Goal: Information Seeking & Learning: Learn about a topic

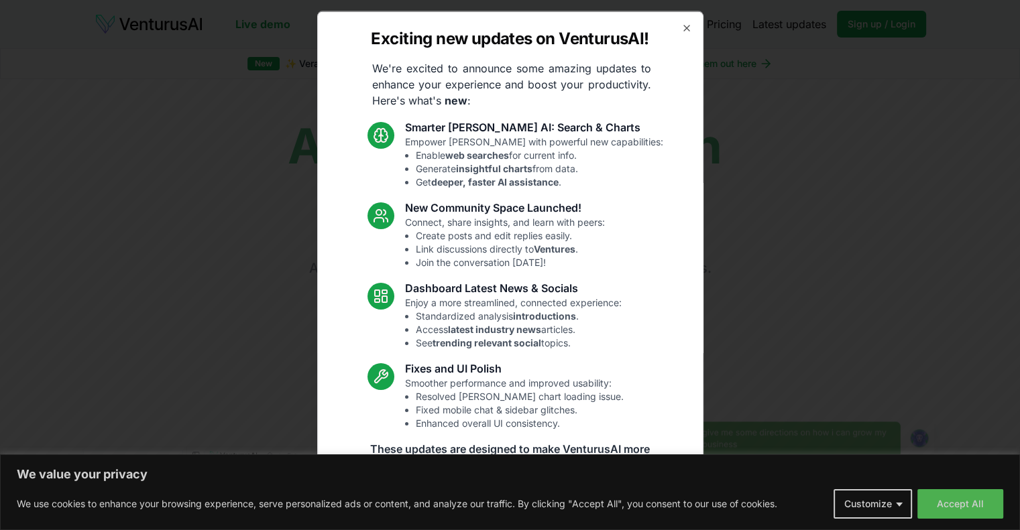
click at [676, 20] on div "Exciting new updates on VenturusAI! We're excited to announce some amazing upda…" at bounding box center [510, 265] width 386 height 509
click at [681, 27] on icon "button" at bounding box center [686, 27] width 11 height 11
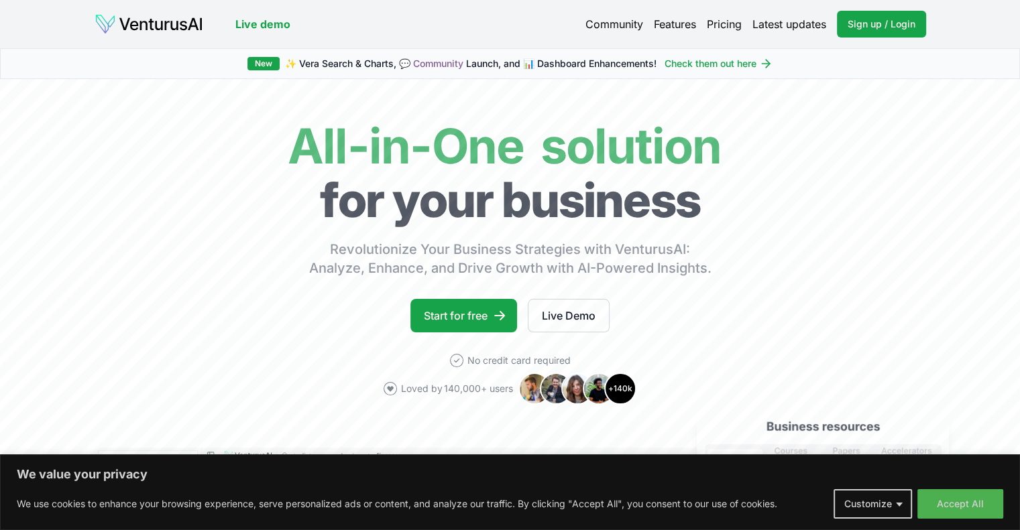
click at [715, 29] on link "Pricing" at bounding box center [724, 24] width 35 height 16
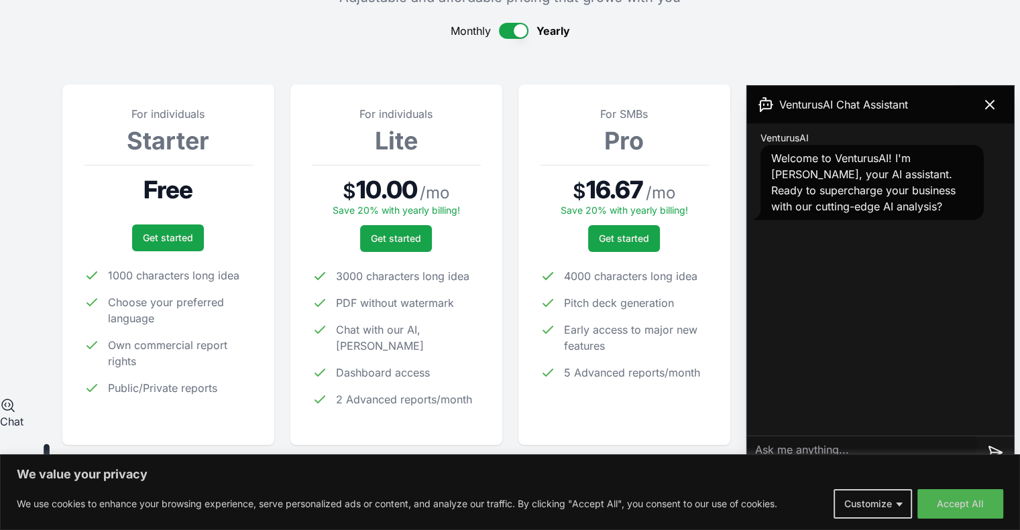
scroll to position [134, 0]
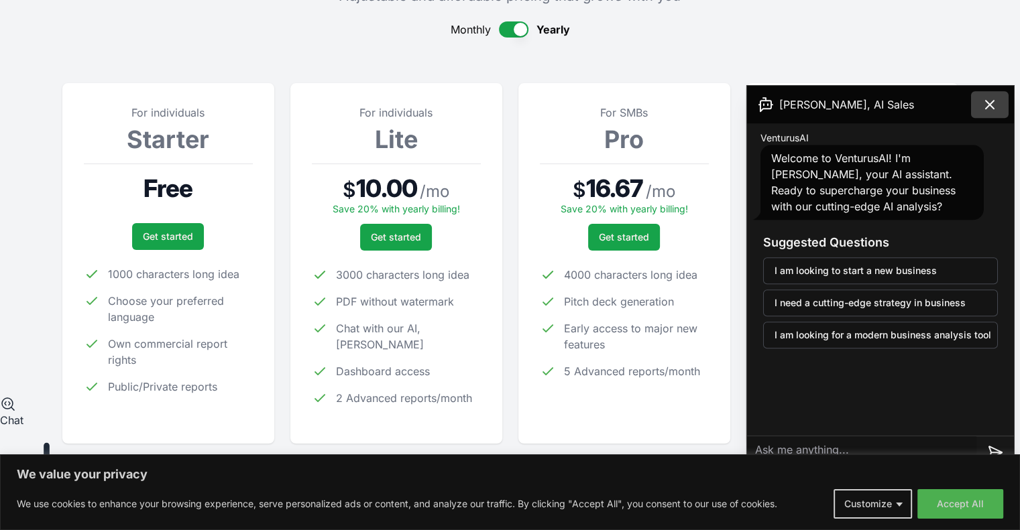
click at [994, 103] on icon at bounding box center [990, 105] width 16 height 16
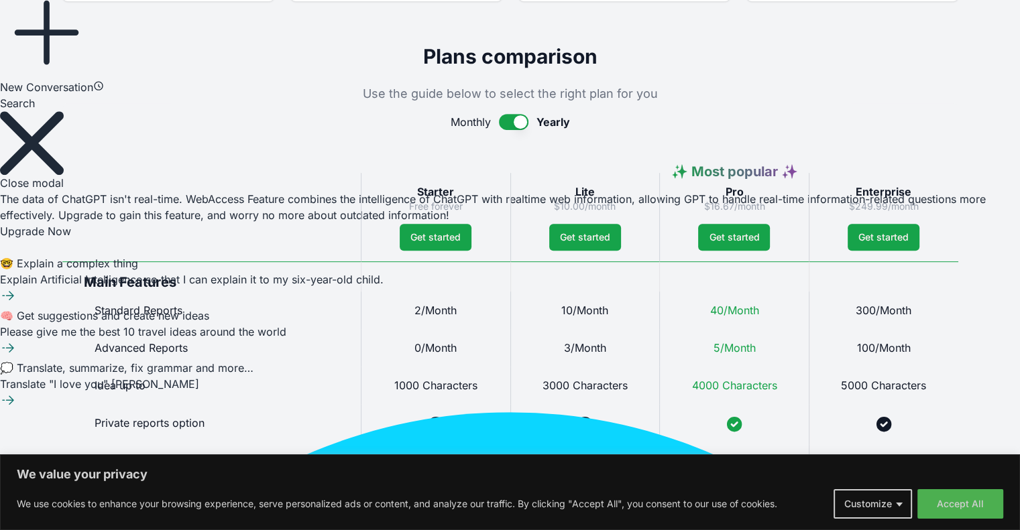
scroll to position [579, 0]
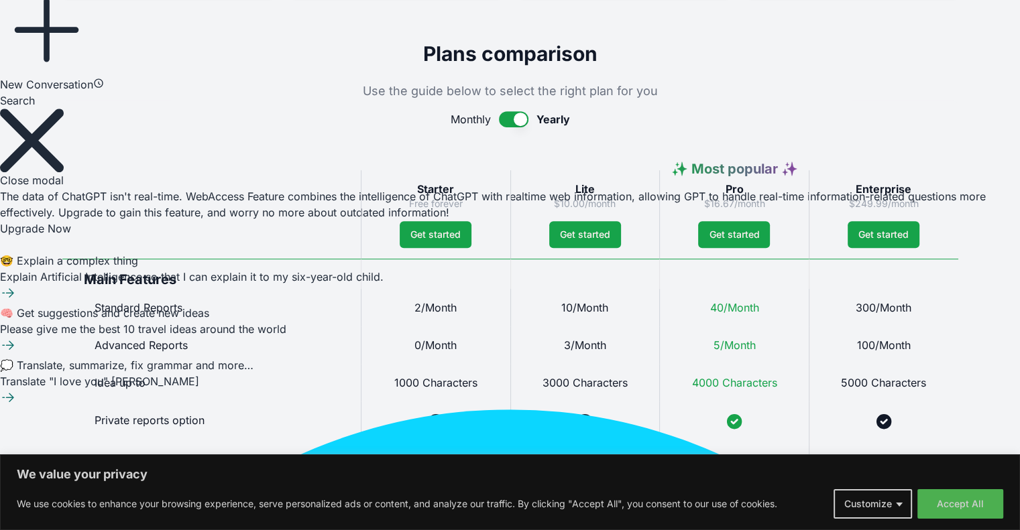
click at [508, 117] on button "button" at bounding box center [513, 119] width 29 height 16
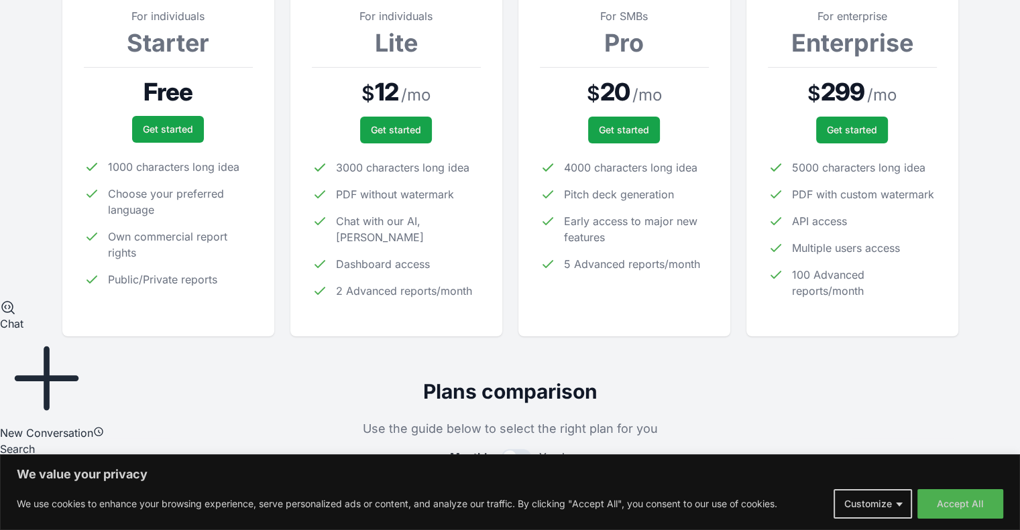
scroll to position [0, 0]
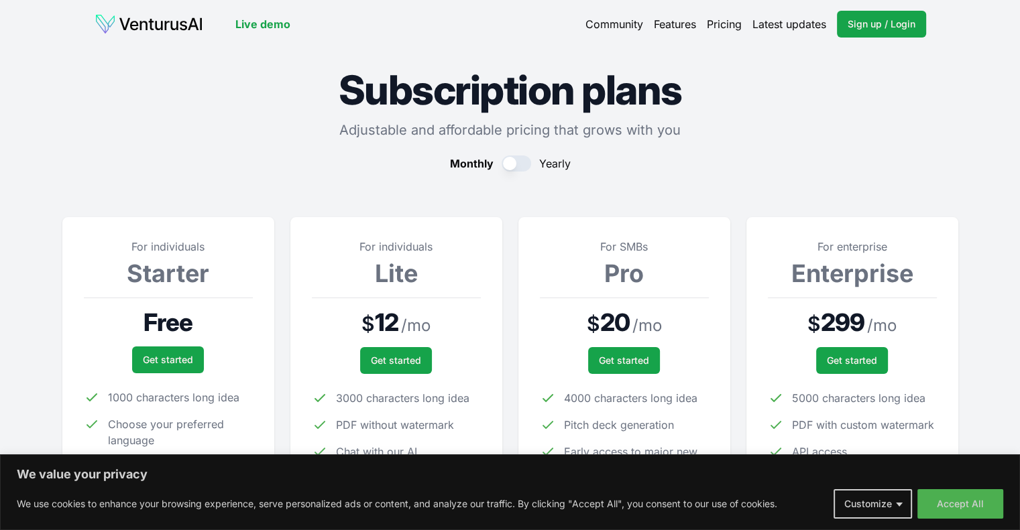
click at [668, 26] on link "Features" at bounding box center [675, 24] width 42 height 16
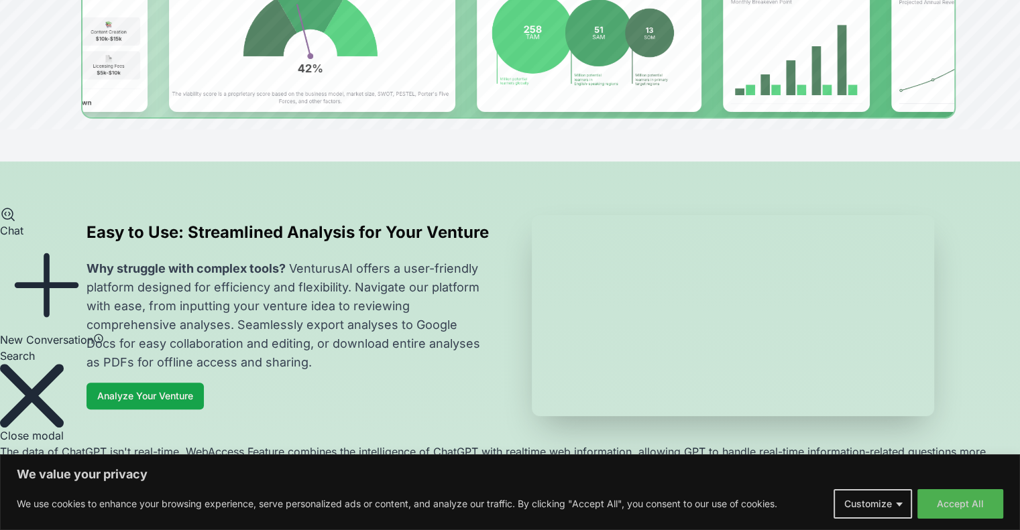
scroll to position [327, 0]
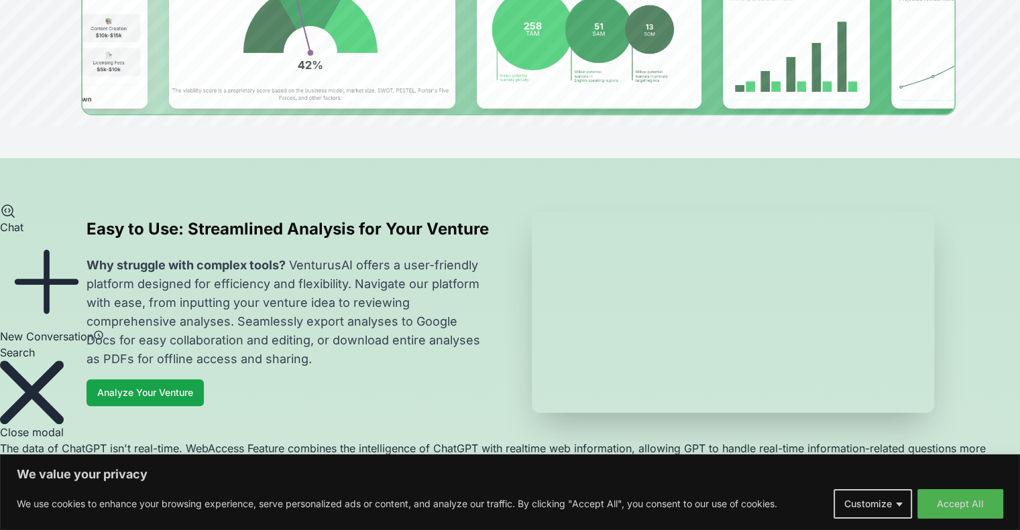
click at [587, 227] on video at bounding box center [733, 312] width 402 height 201
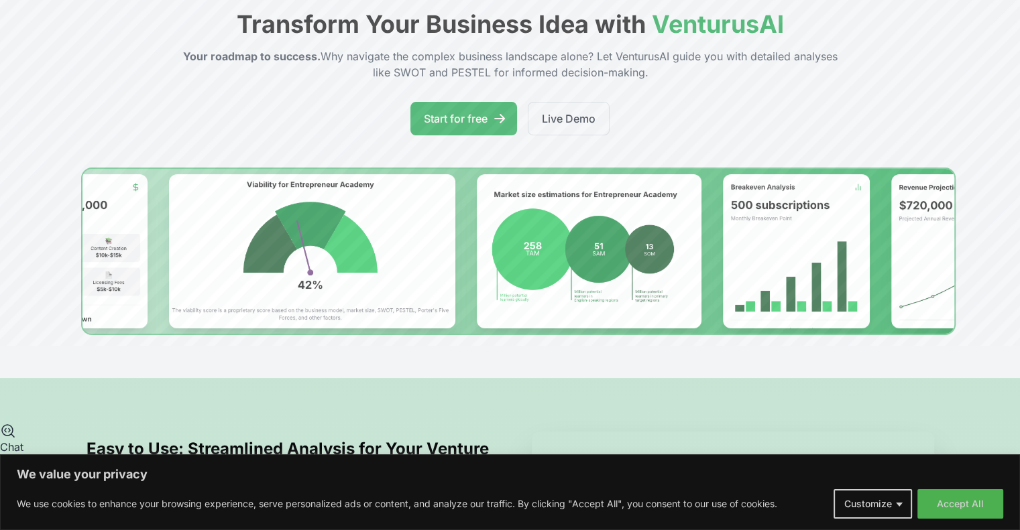
scroll to position [0, 0]
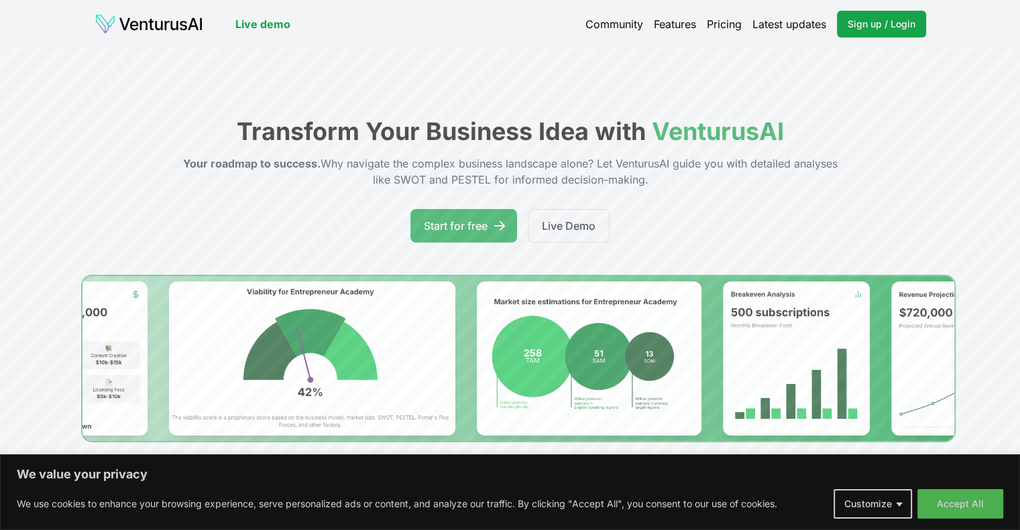
click at [162, 29] on img at bounding box center [149, 23] width 109 height 21
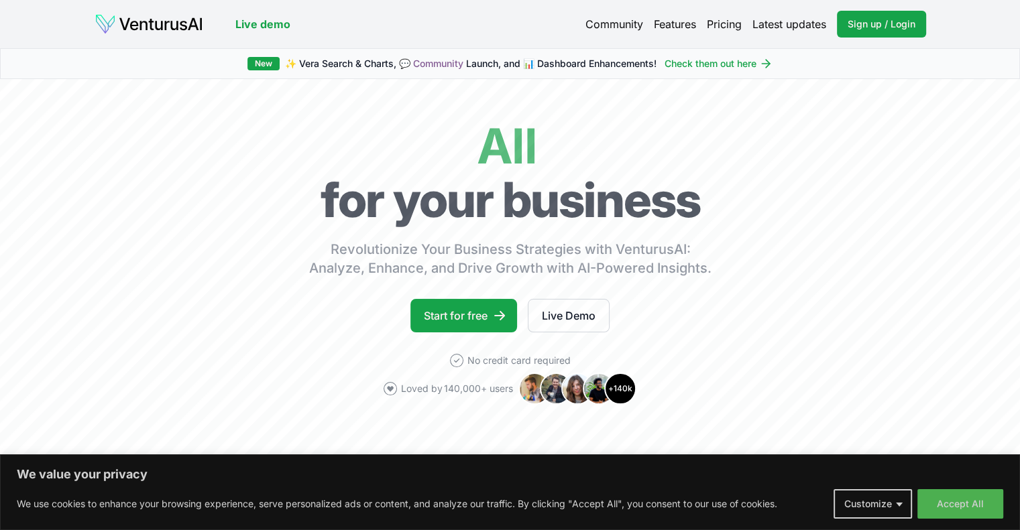
click at [249, 21] on link "Live demo" at bounding box center [262, 24] width 55 height 16
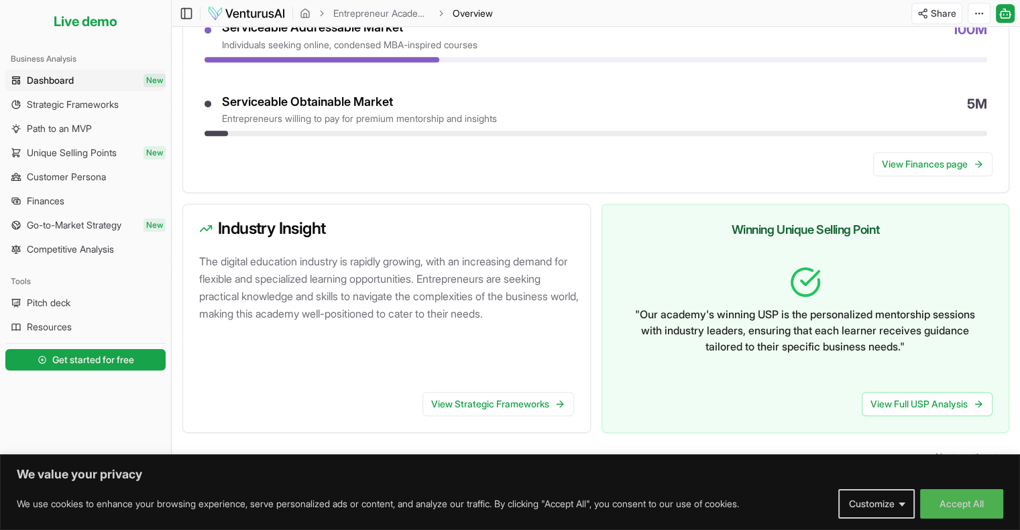
scroll to position [688, 0]
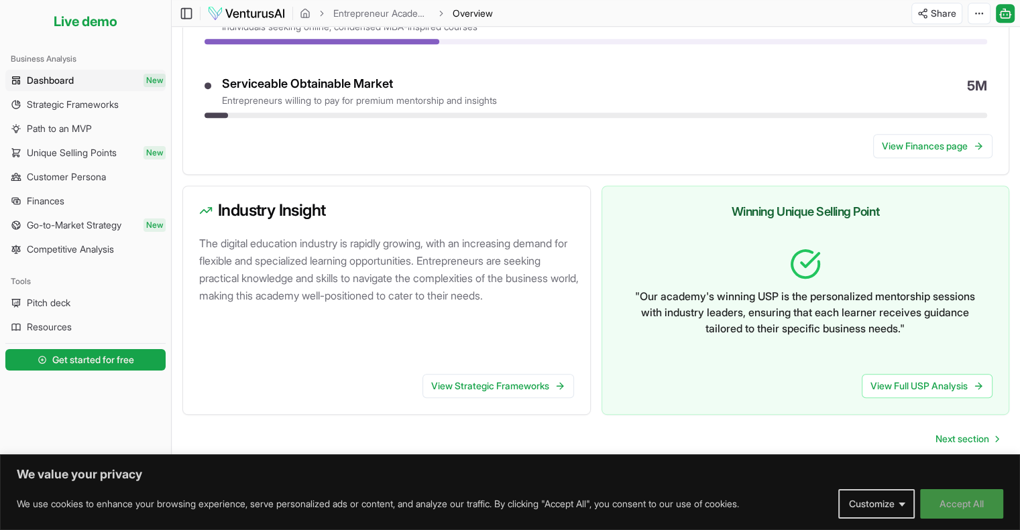
click at [945, 514] on button "Accept All" at bounding box center [961, 503] width 83 height 29
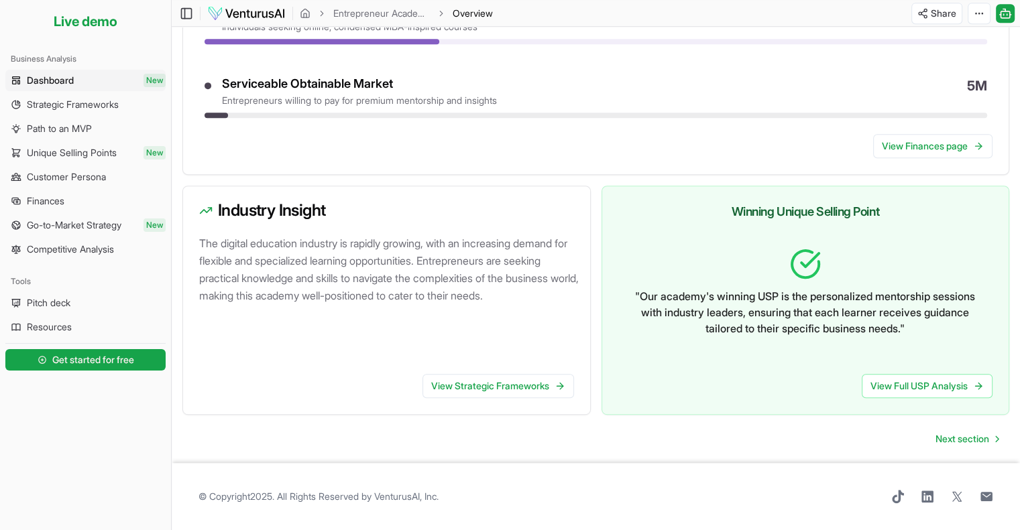
scroll to position [687, 0]
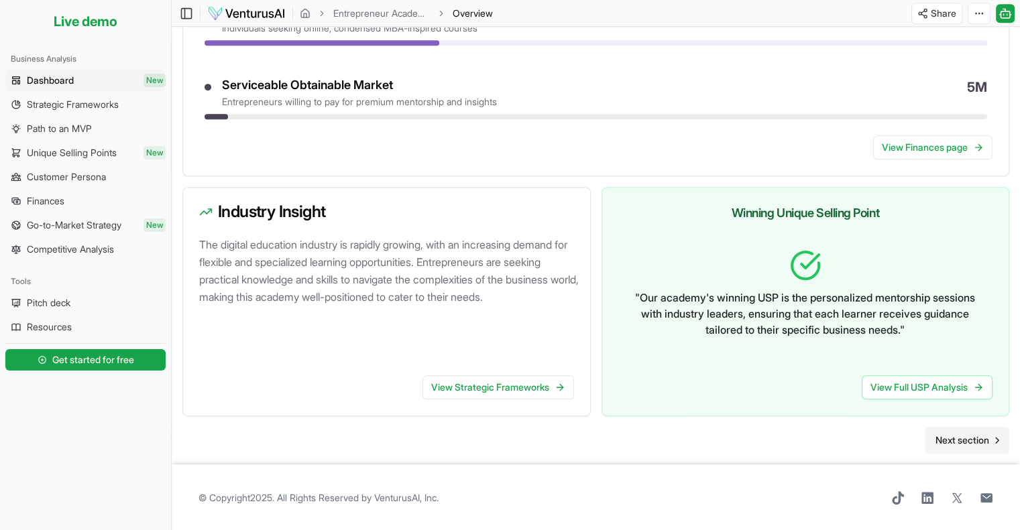
click at [965, 442] on span "Next section" at bounding box center [962, 440] width 54 height 13
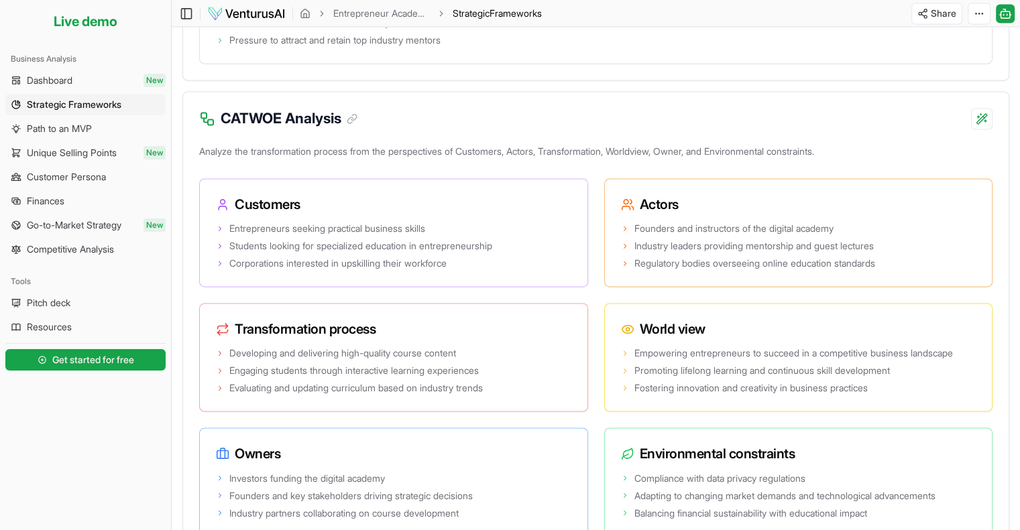
scroll to position [2088, 0]
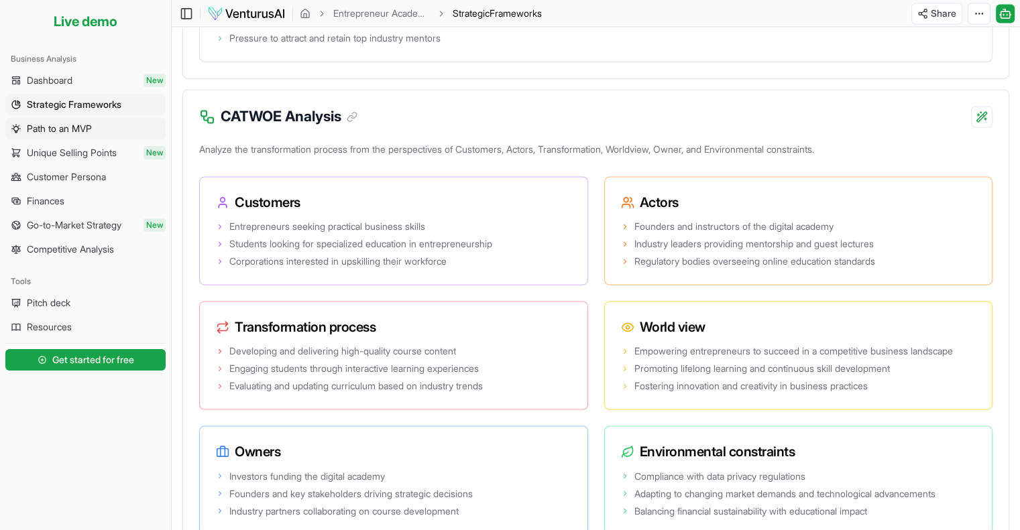
click at [75, 130] on span "Path to an MVP" at bounding box center [59, 128] width 65 height 13
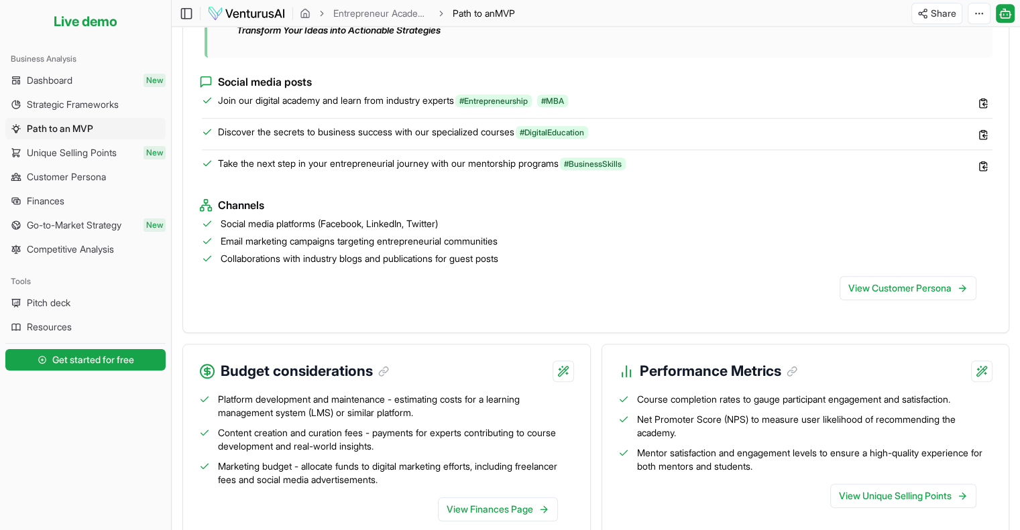
scroll to position [1197, 0]
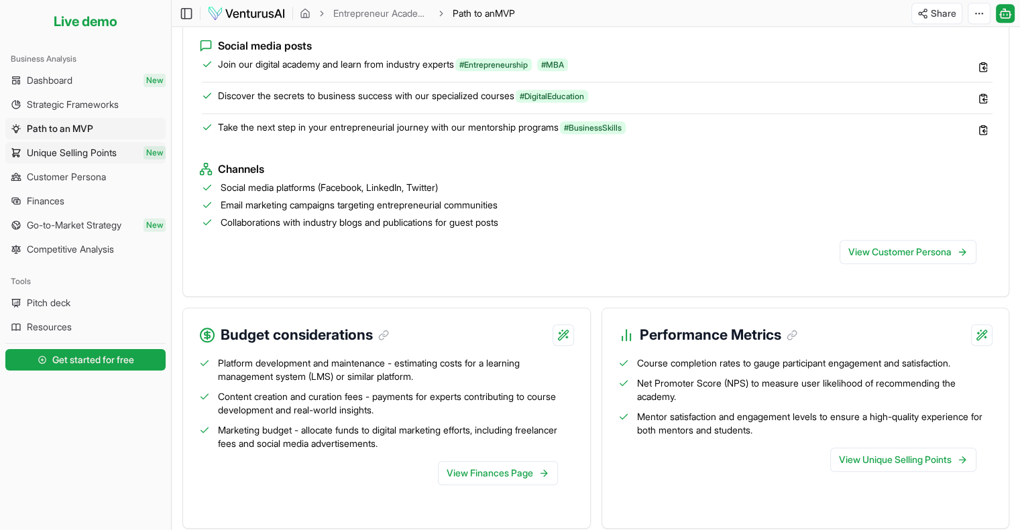
click at [74, 158] on span "Unique Selling Points" at bounding box center [72, 152] width 90 height 13
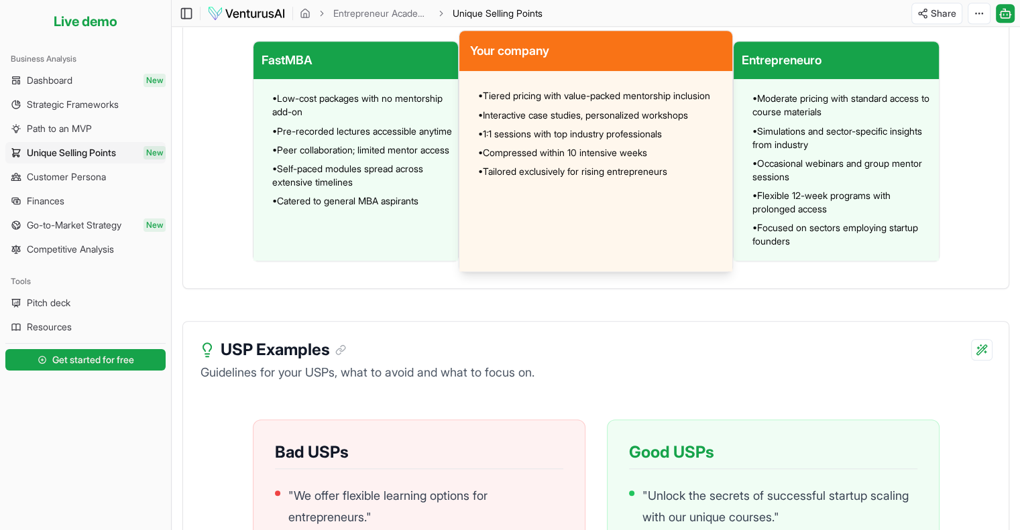
scroll to position [1008, 0]
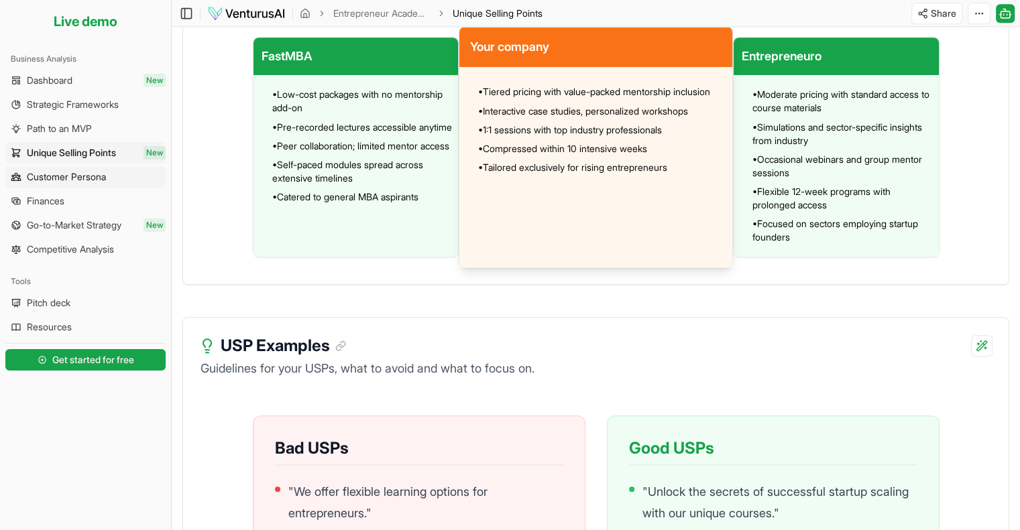
click at [64, 180] on span "Customer Persona" at bounding box center [66, 176] width 79 height 13
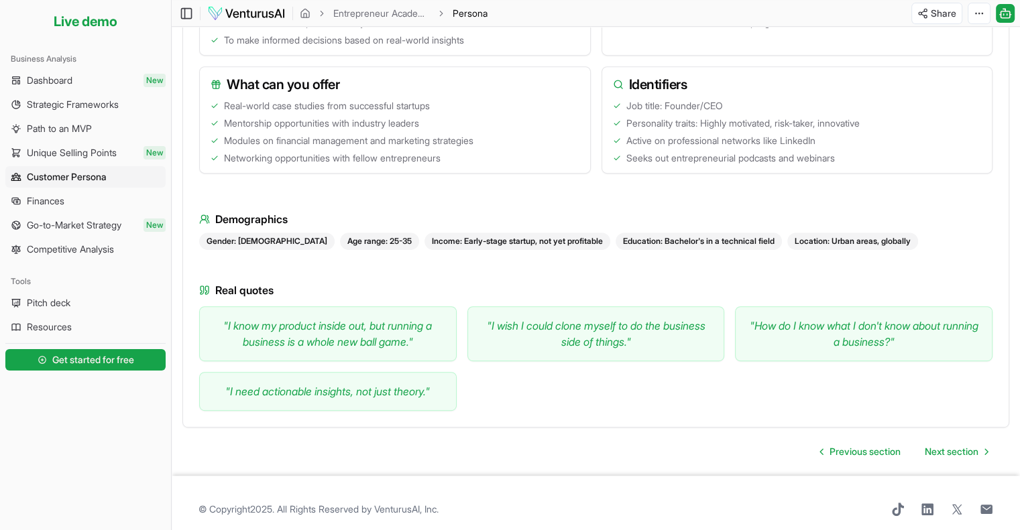
scroll to position [622, 0]
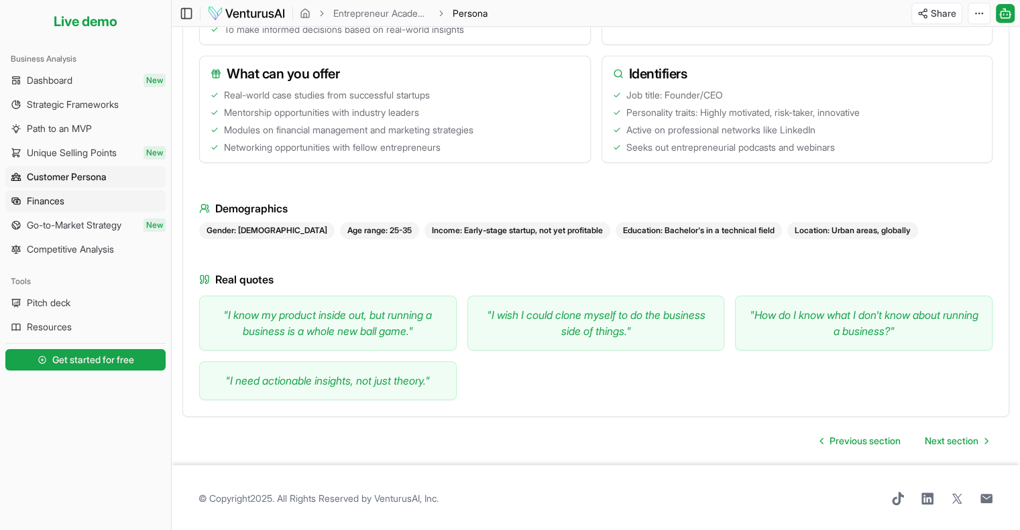
click at [44, 204] on span "Finances" at bounding box center [46, 200] width 38 height 13
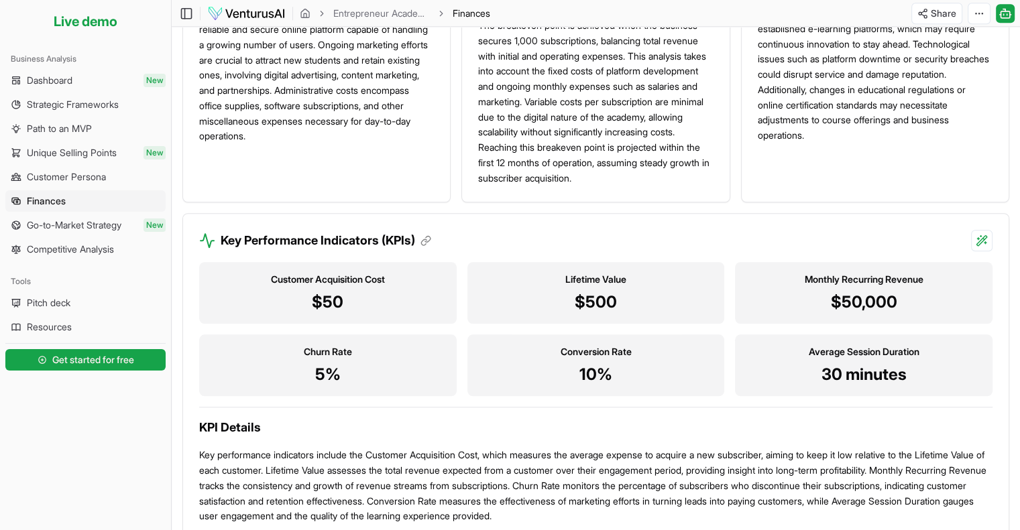
scroll to position [1150, 0]
click at [103, 230] on span "Go-to-Market Strategy" at bounding box center [74, 225] width 95 height 13
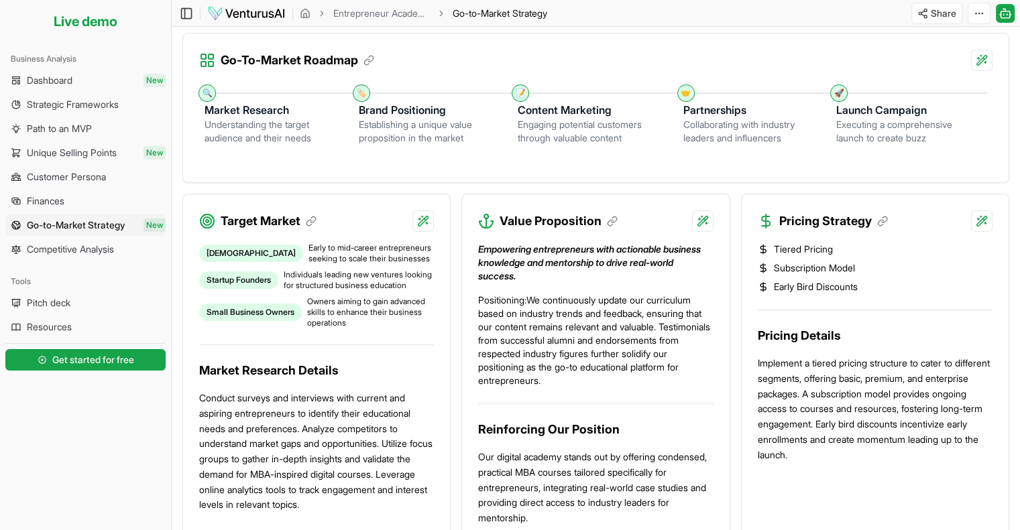
scroll to position [327, 0]
click at [60, 249] on span "Competitive Analysis" at bounding box center [70, 249] width 87 height 13
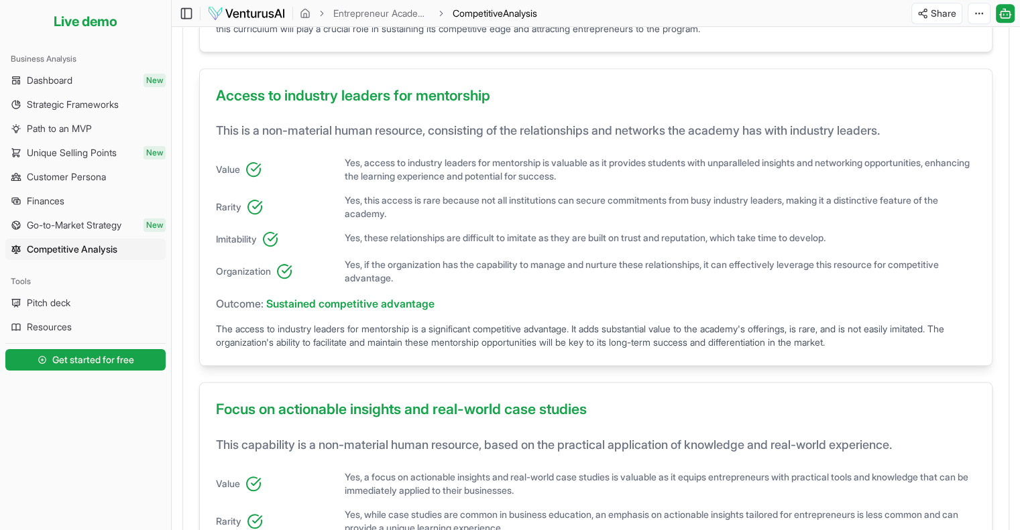
scroll to position [518, 0]
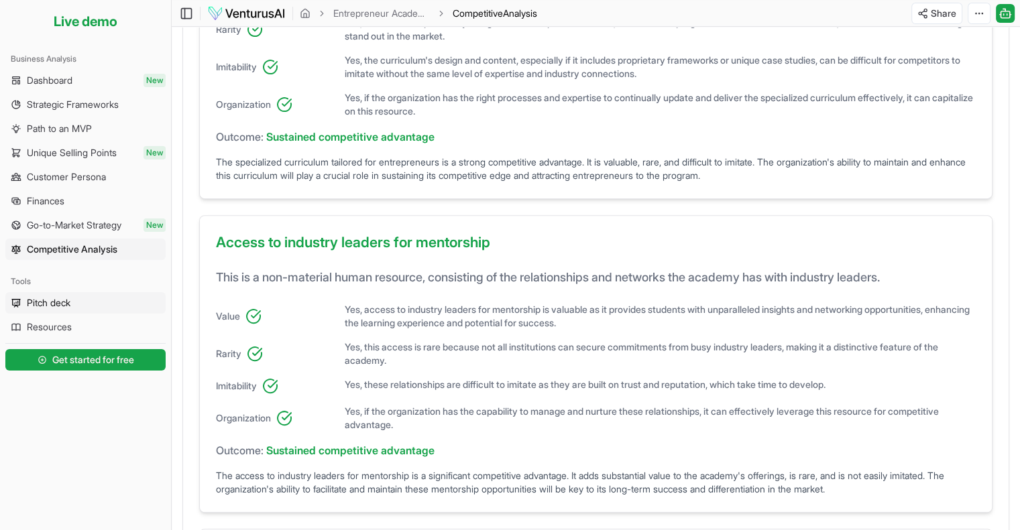
click at [63, 304] on span "Pitch deck" at bounding box center [49, 302] width 44 height 13
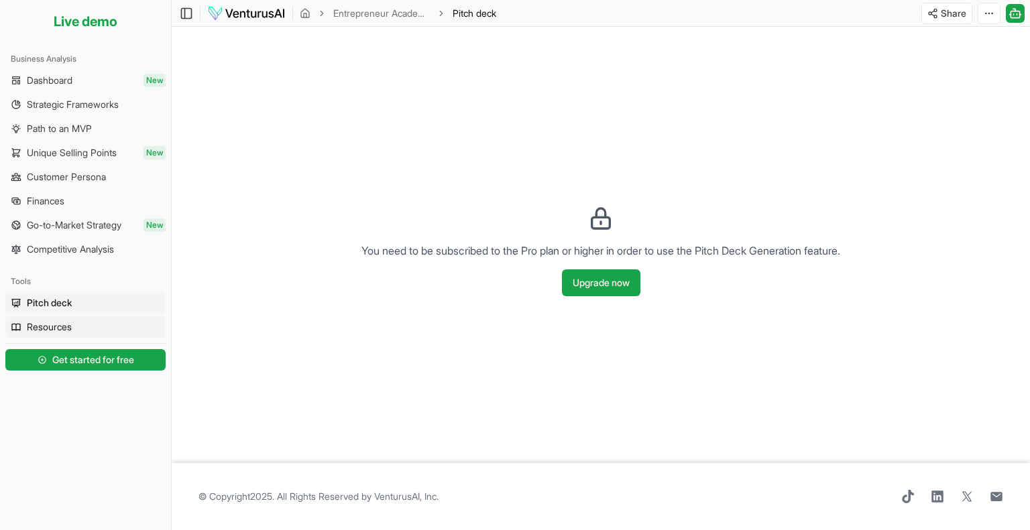
click at [72, 325] on span "Resources" at bounding box center [49, 326] width 45 height 13
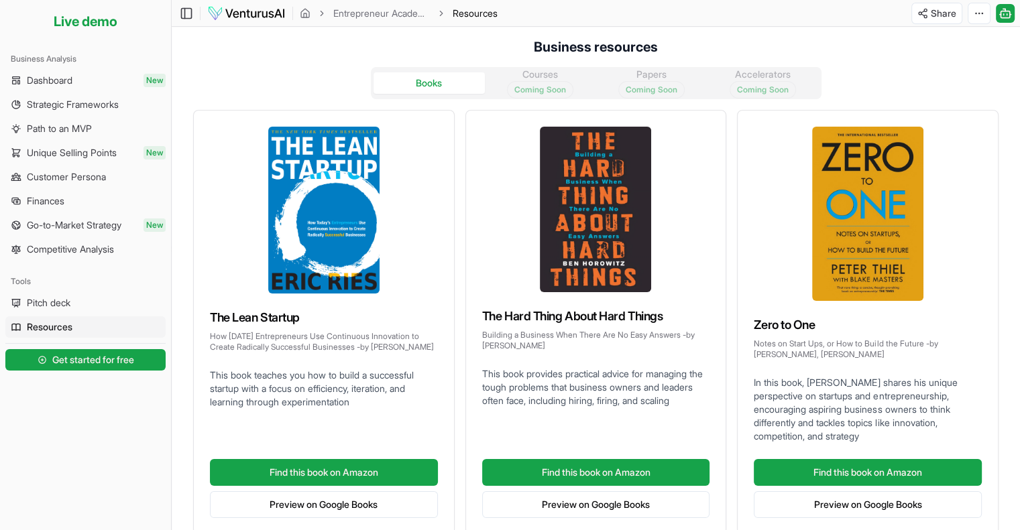
click at [244, 16] on img at bounding box center [246, 13] width 78 height 16
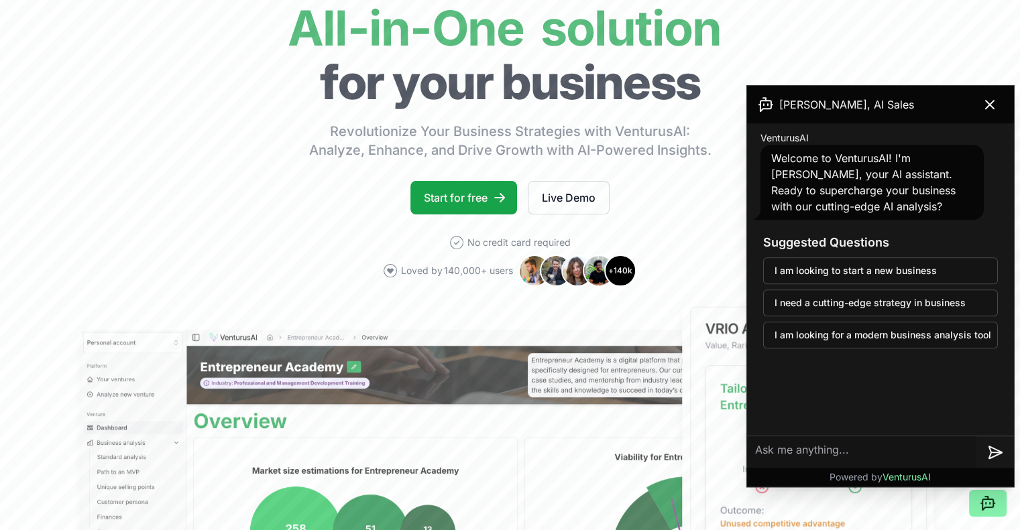
scroll to position [158, 0]
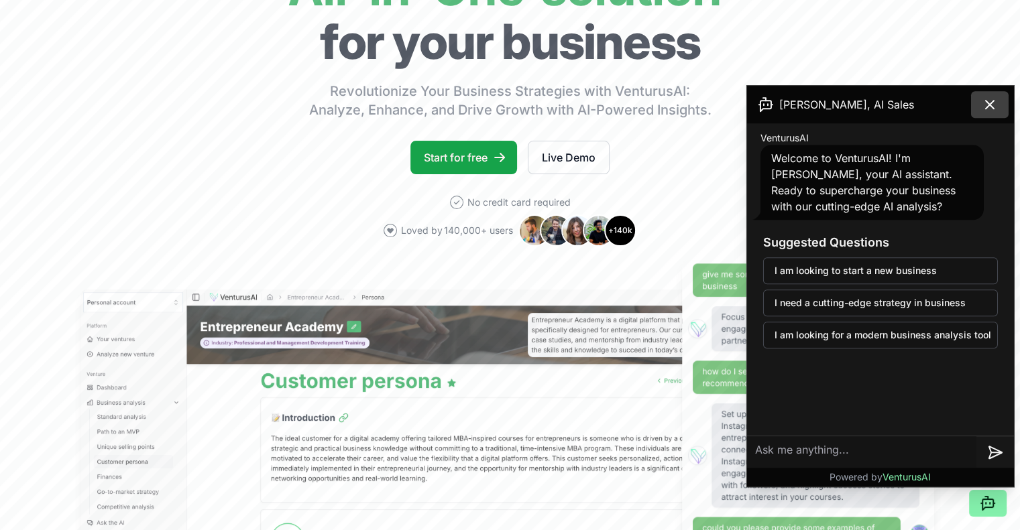
click at [990, 99] on icon at bounding box center [990, 105] width 16 height 16
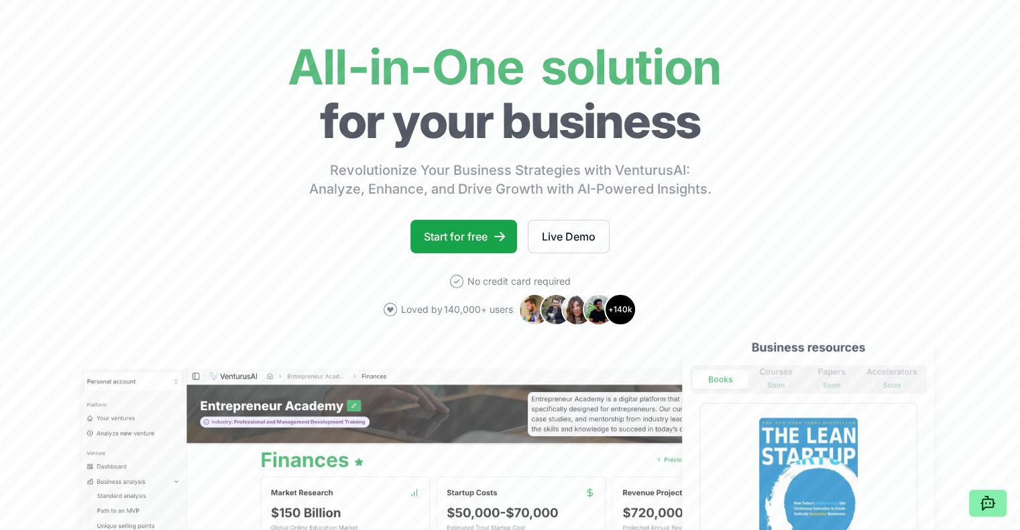
scroll to position [75, 0]
